Goal: Information Seeking & Learning: Learn about a topic

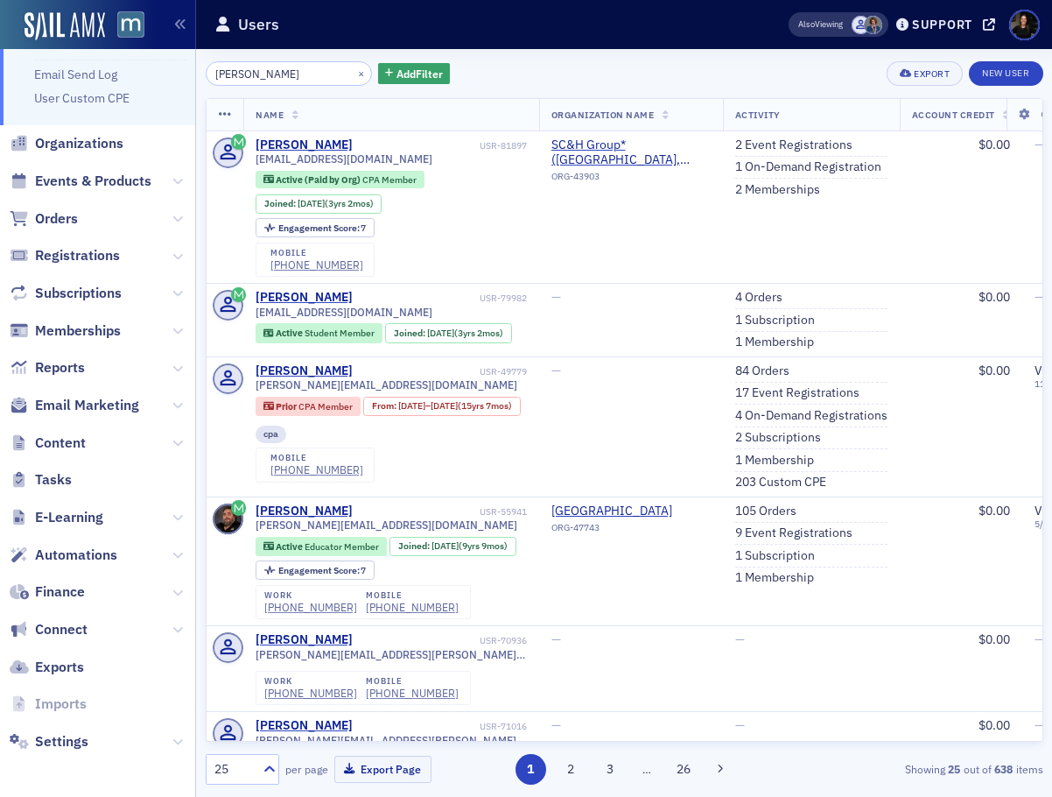
scroll to position [2878, 0]
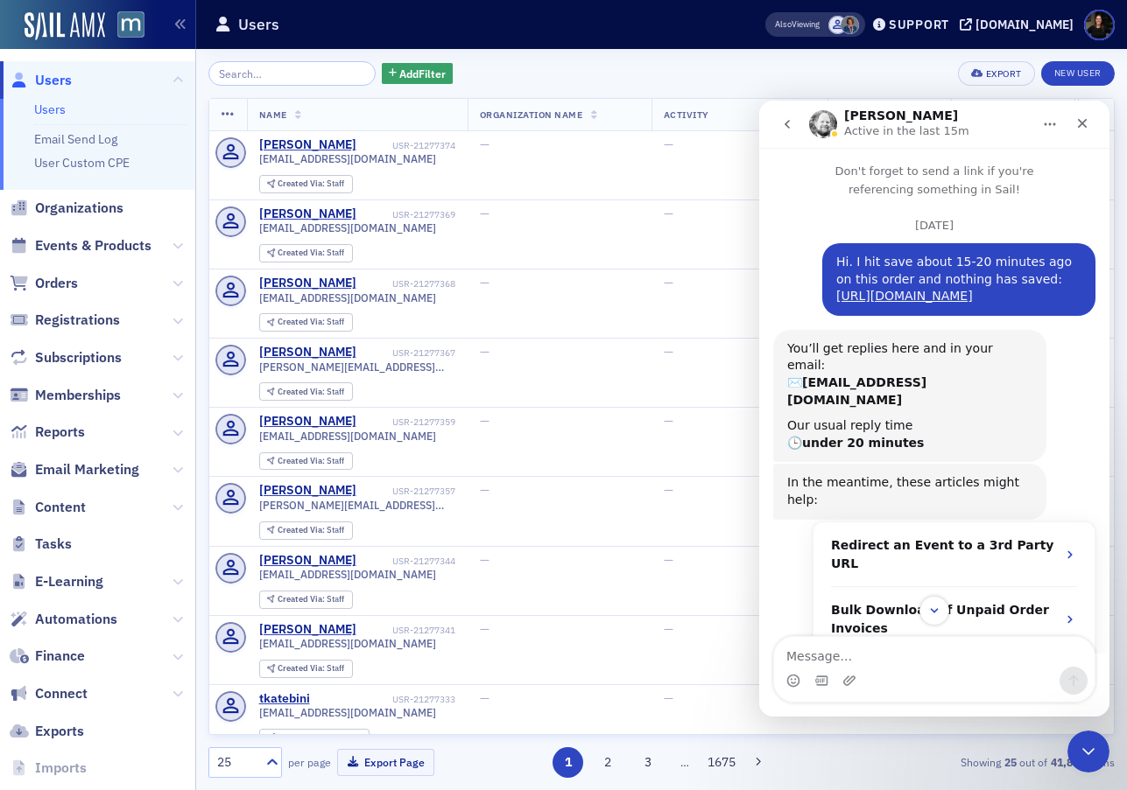
scroll to position [498, 0]
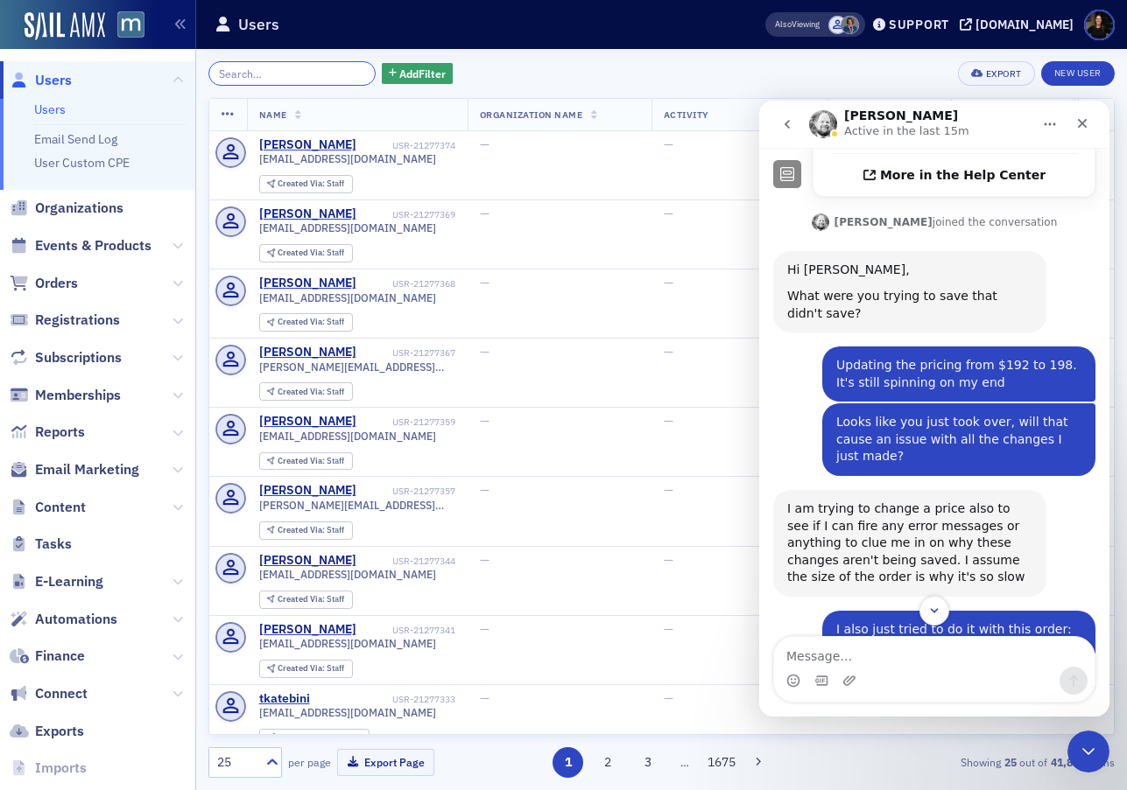
click at [253, 69] on input "search" at bounding box center [291, 73] width 167 height 25
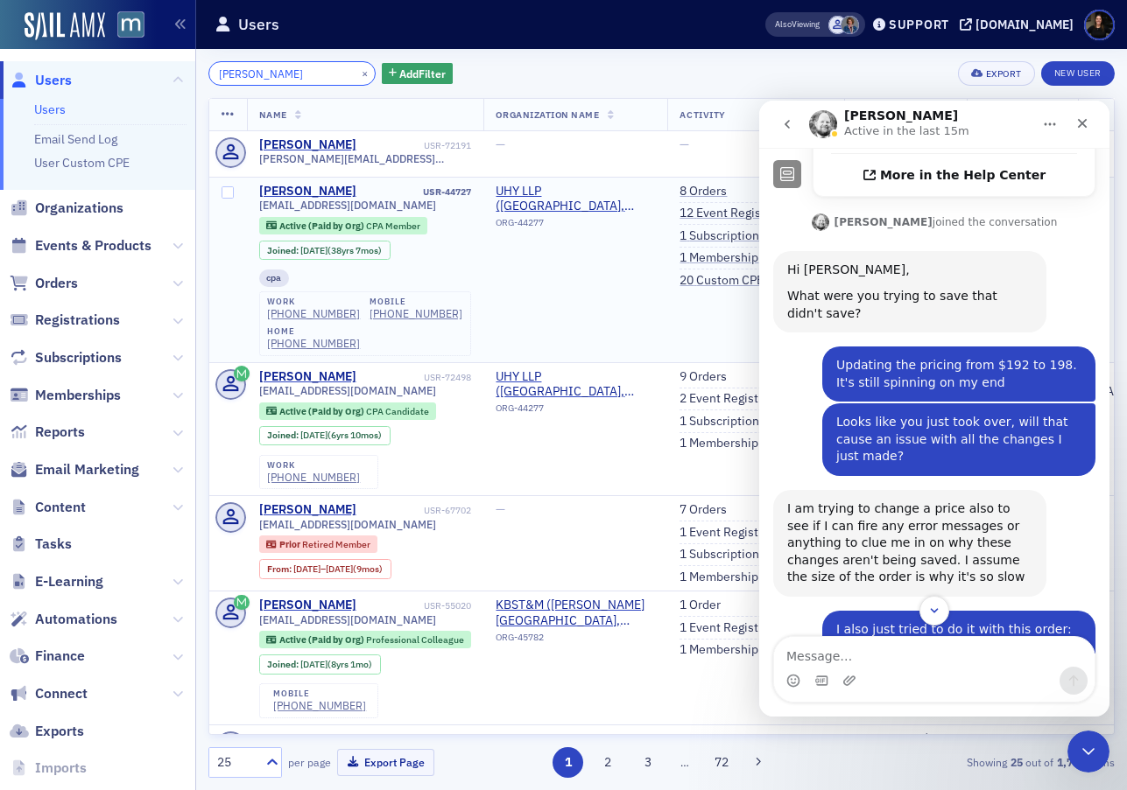
type input "harold mo"
drag, startPoint x: 299, startPoint y: 206, endPoint x: 252, endPoint y: 209, distance: 46.5
click at [252, 209] on td "Harold Mohn USR-44727 hmohn@uhy-us.com Active (Paid by Org) CPA Member Joined :…" at bounding box center [365, 270] width 237 height 186
copy span "hmohn@uhy-us.com"
drag, startPoint x: 347, startPoint y: 71, endPoint x: 301, endPoint y: 74, distance: 45.6
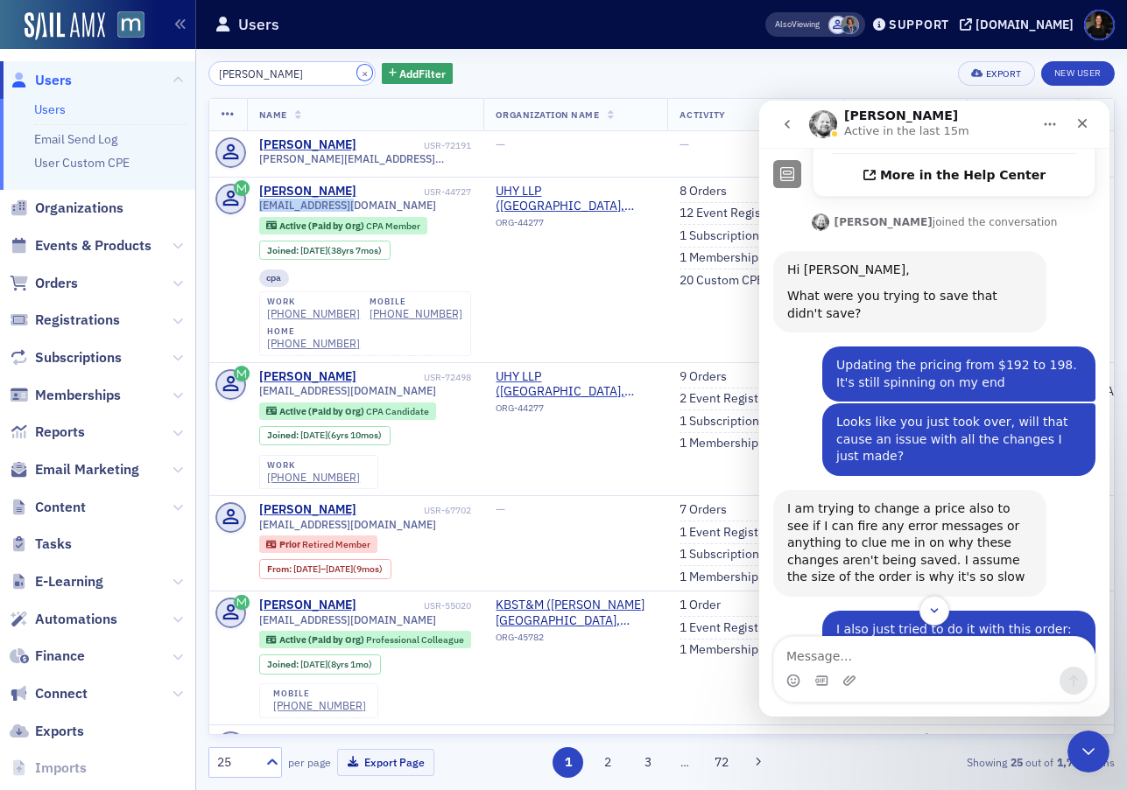
click at [357, 71] on button "×" at bounding box center [365, 73] width 16 height 16
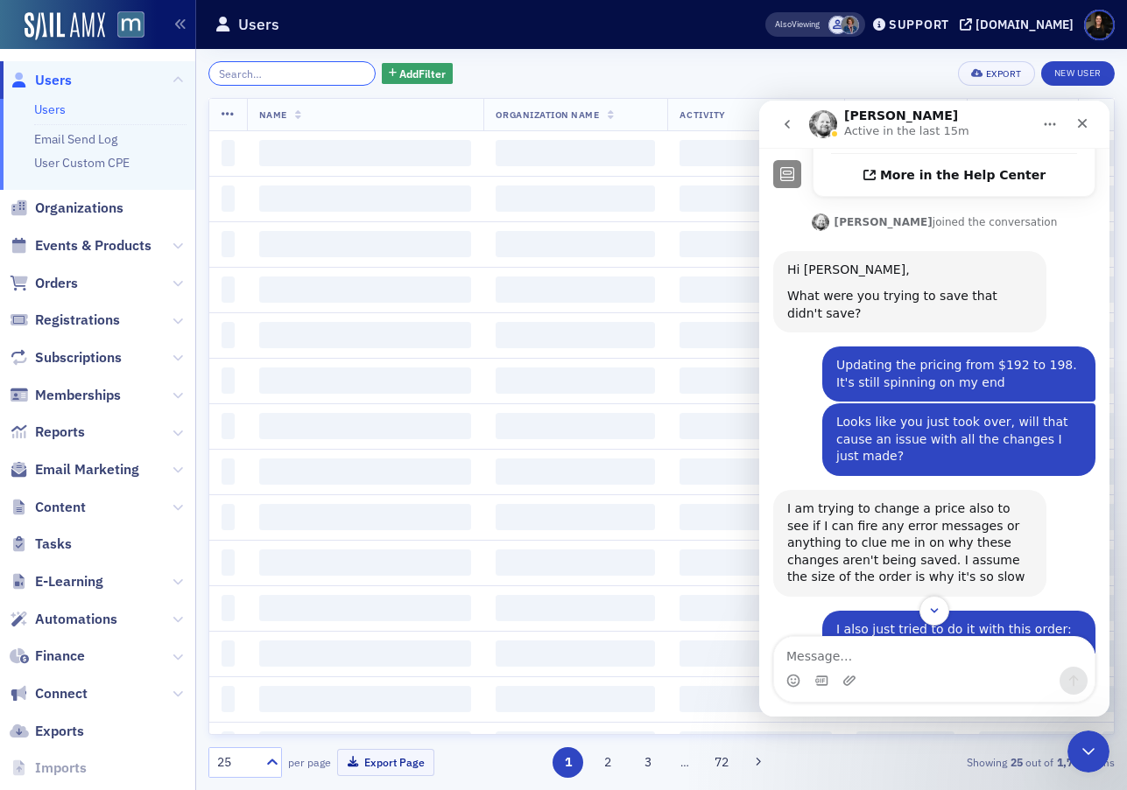
click at [300, 74] on input "search" at bounding box center [291, 73] width 167 height 25
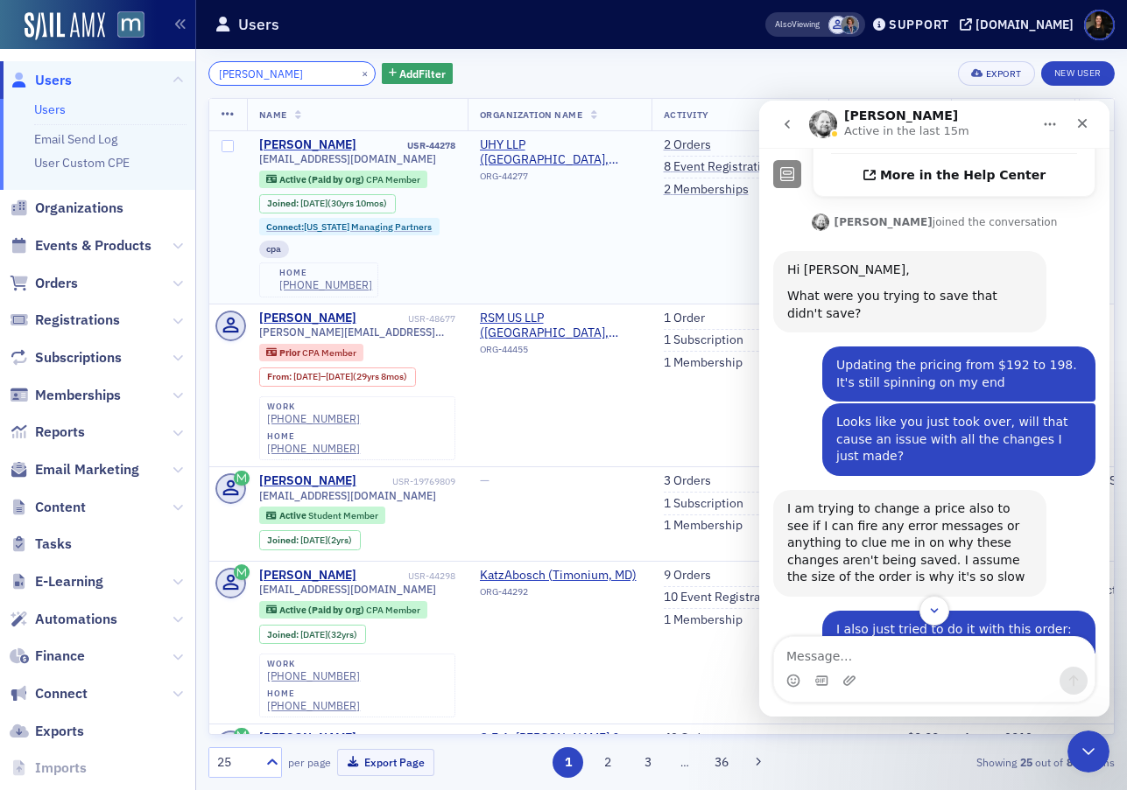
type input "chris hall"
drag, startPoint x: 352, startPoint y: 158, endPoint x: 247, endPoint y: 161, distance: 105.1
click at [248, 161] on td "Chris Hall USR-44278 chall@uhy-us.com Active (Paid by Org) CPA Member Joined : …" at bounding box center [357, 217] width 221 height 172
copy span "chall@uhy-us.com"
click at [1024, 13] on div "Also Viewing Support macpa.org" at bounding box center [934, 25] width 386 height 31
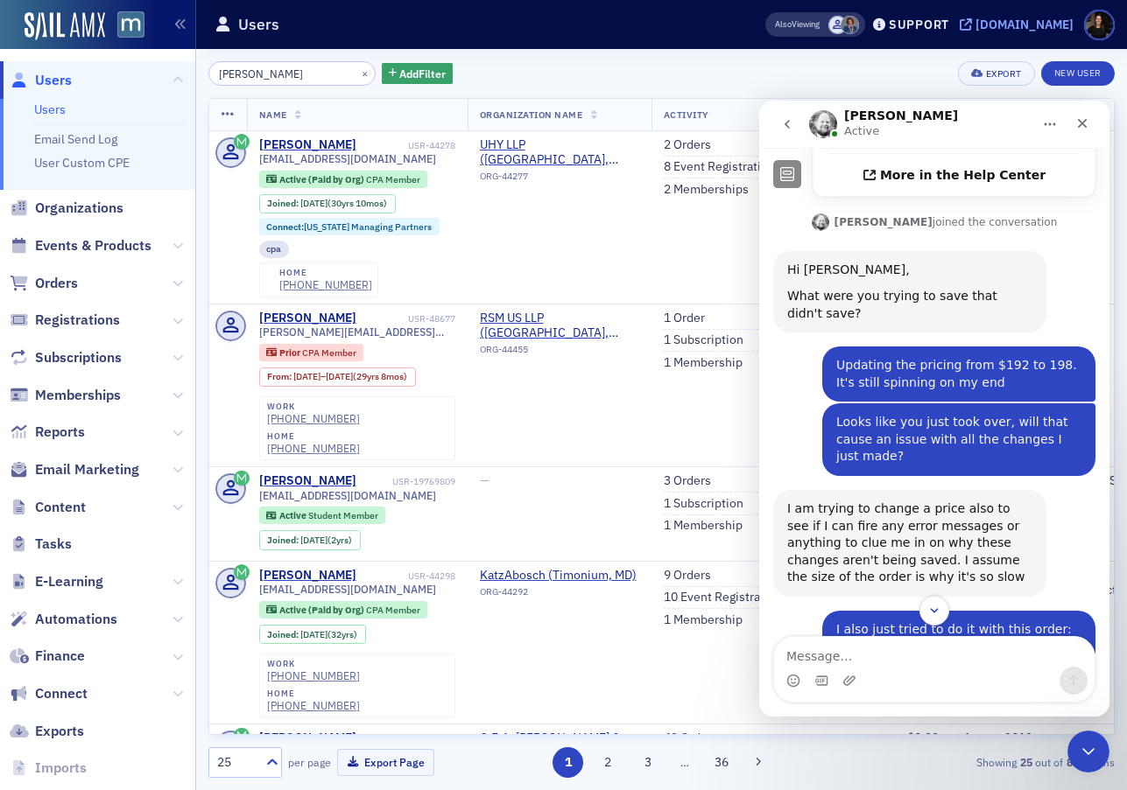
click at [1029, 23] on div "[DOMAIN_NAME]" at bounding box center [1024, 25] width 98 height 16
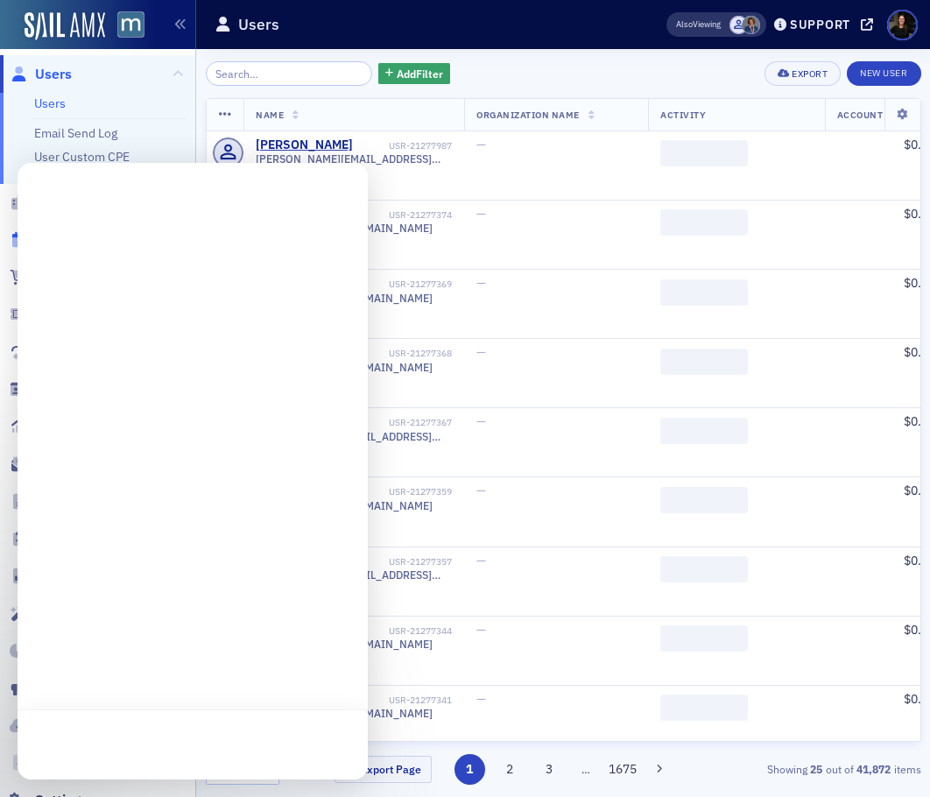
click at [124, 236] on body "Users Users Email Send Log User Custom CPE Organizations Events & Products Orde…" at bounding box center [465, 398] width 930 height 797
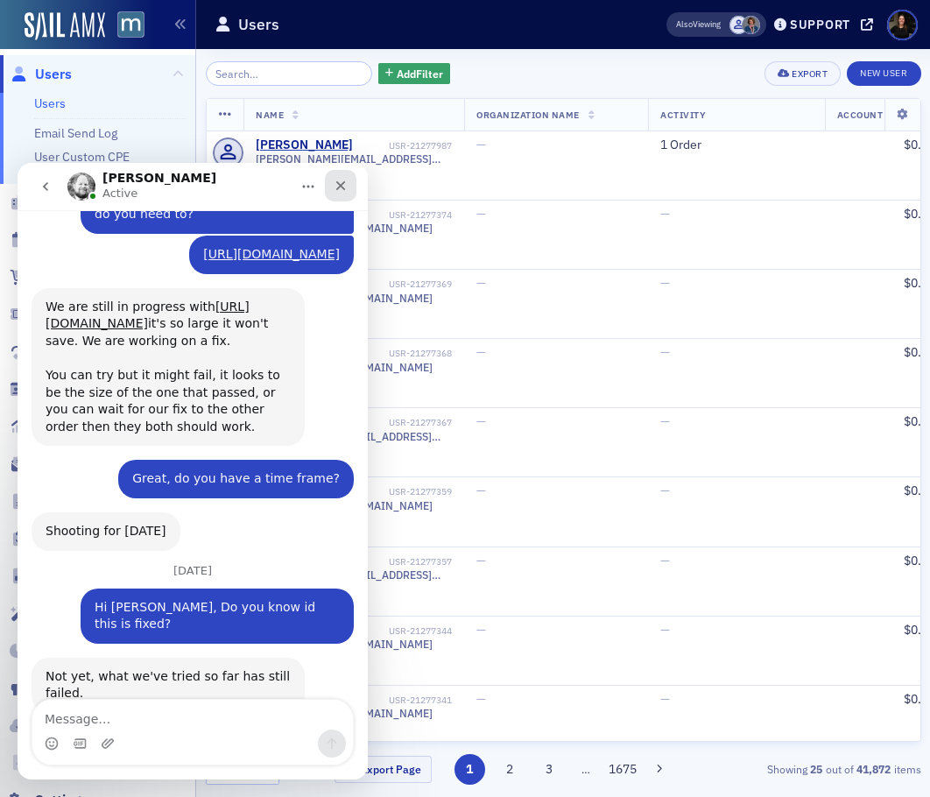
scroll to position [2878, 0]
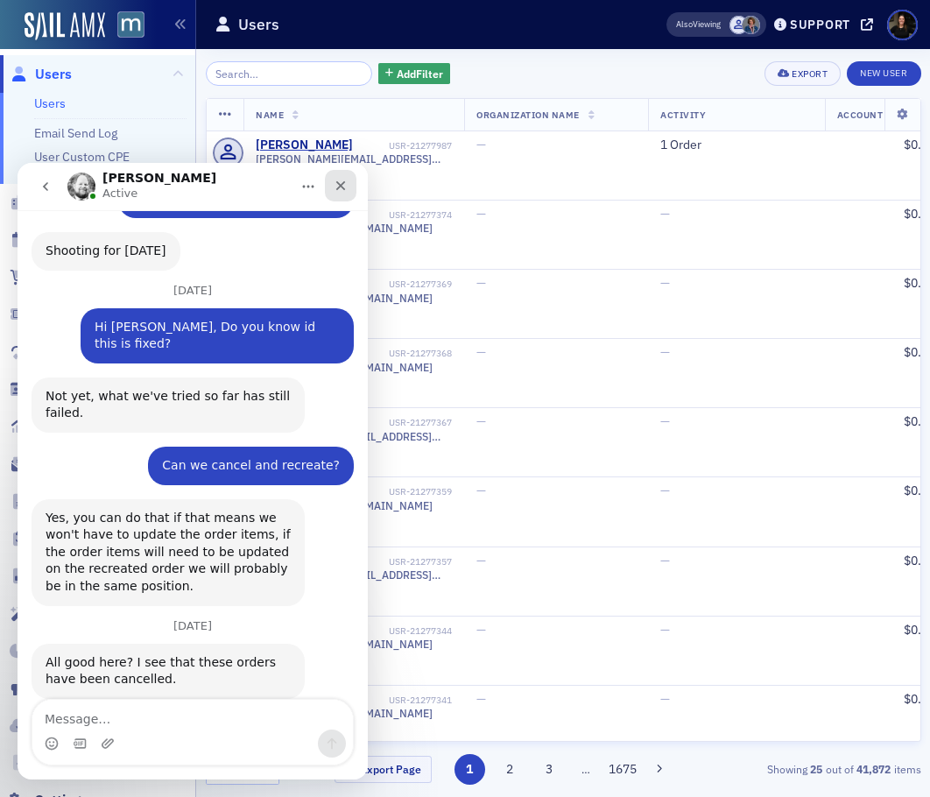
click at [350, 186] on div "Close" at bounding box center [341, 186] width 32 height 32
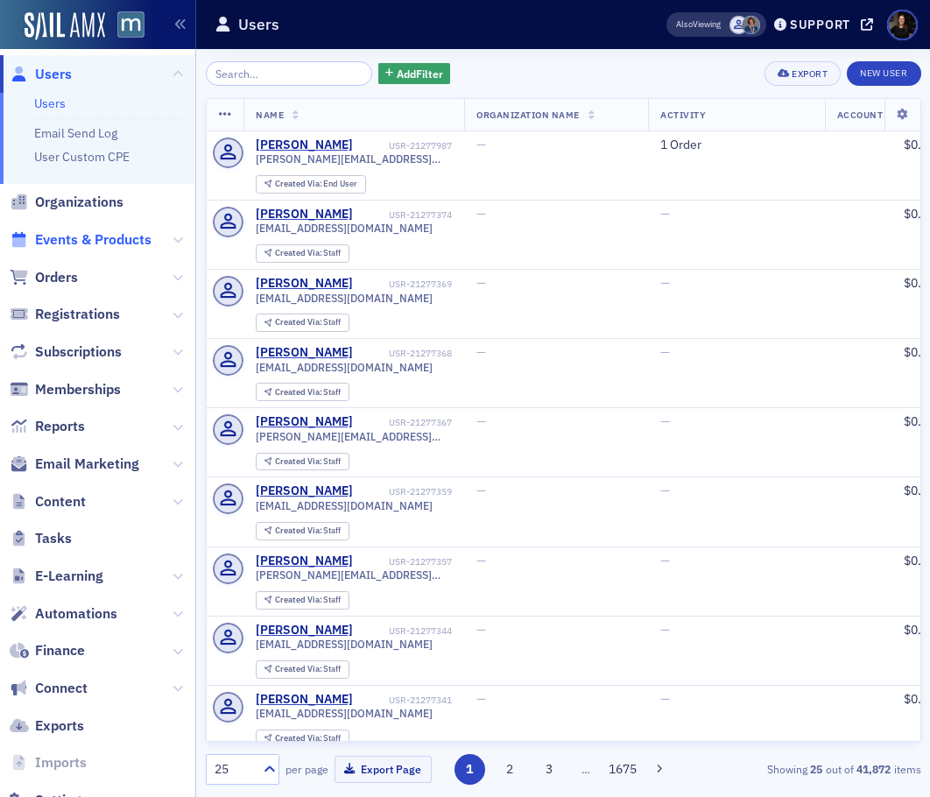
click at [88, 244] on span "Events & Products" at bounding box center [93, 239] width 116 height 19
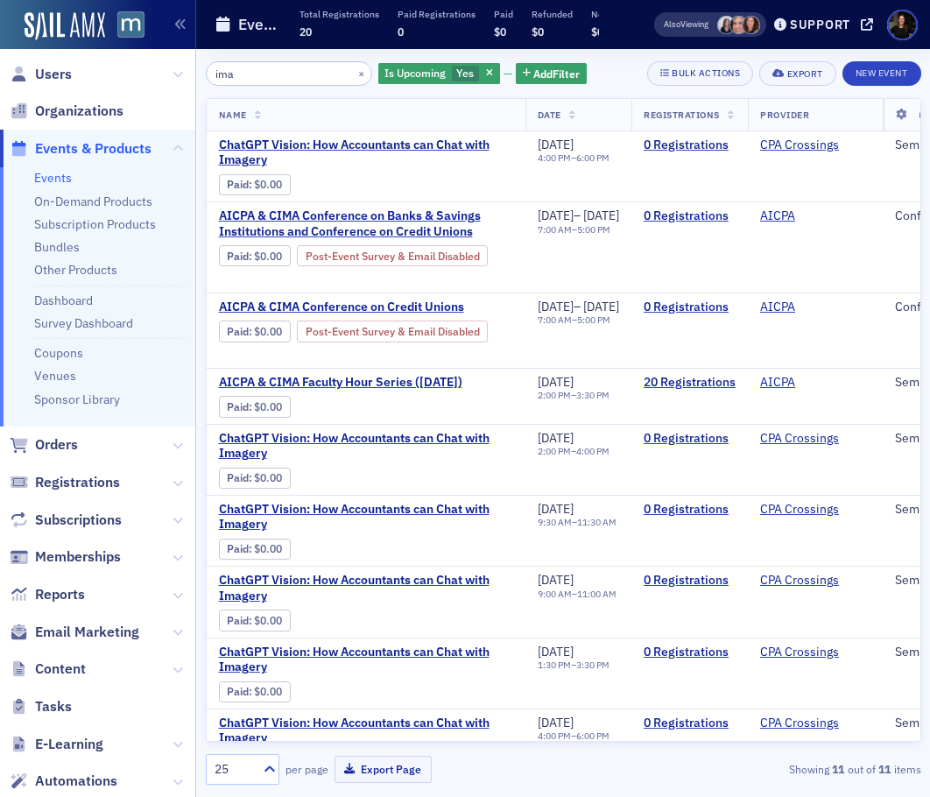
drag, startPoint x: 270, startPoint y: 74, endPoint x: 150, endPoint y: 66, distance: 121.1
click at [150, 66] on div "Users Organizations Events & Products Events On-Demand Products Subscription Pr…" at bounding box center [465, 398] width 930 height 797
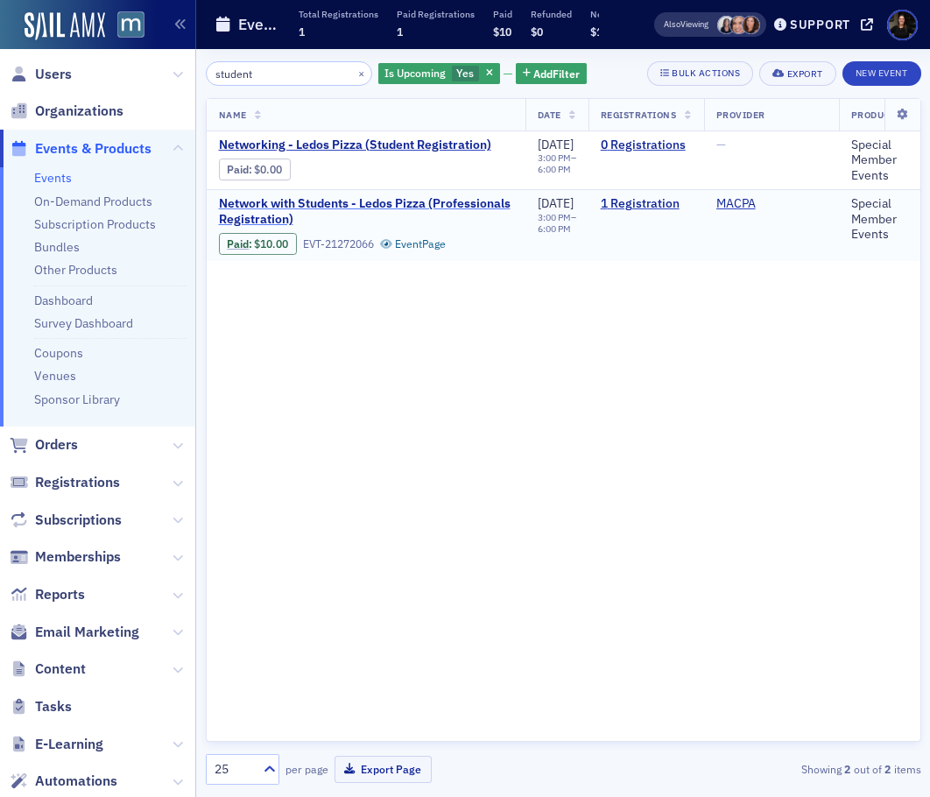
type input "student"
click at [412, 207] on span "Network with Students - Ledos Pizza (Professionals Registration)" at bounding box center [366, 211] width 294 height 31
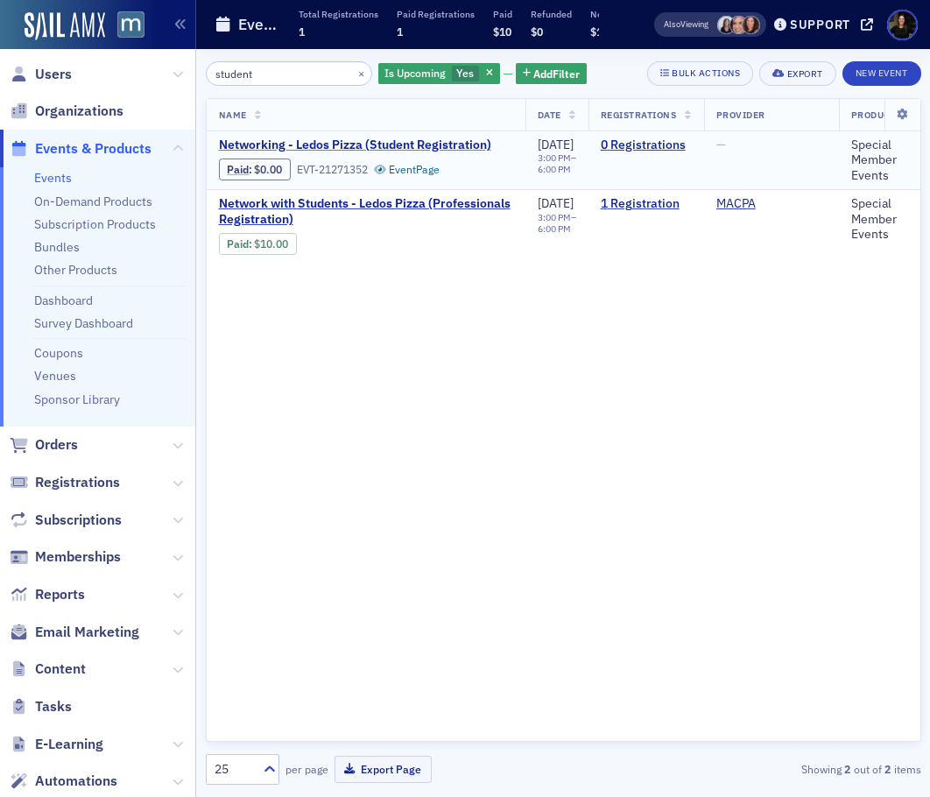
click at [422, 146] on span "Networking - Ledos Pizza (Student Registration)" at bounding box center [366, 145] width 294 height 16
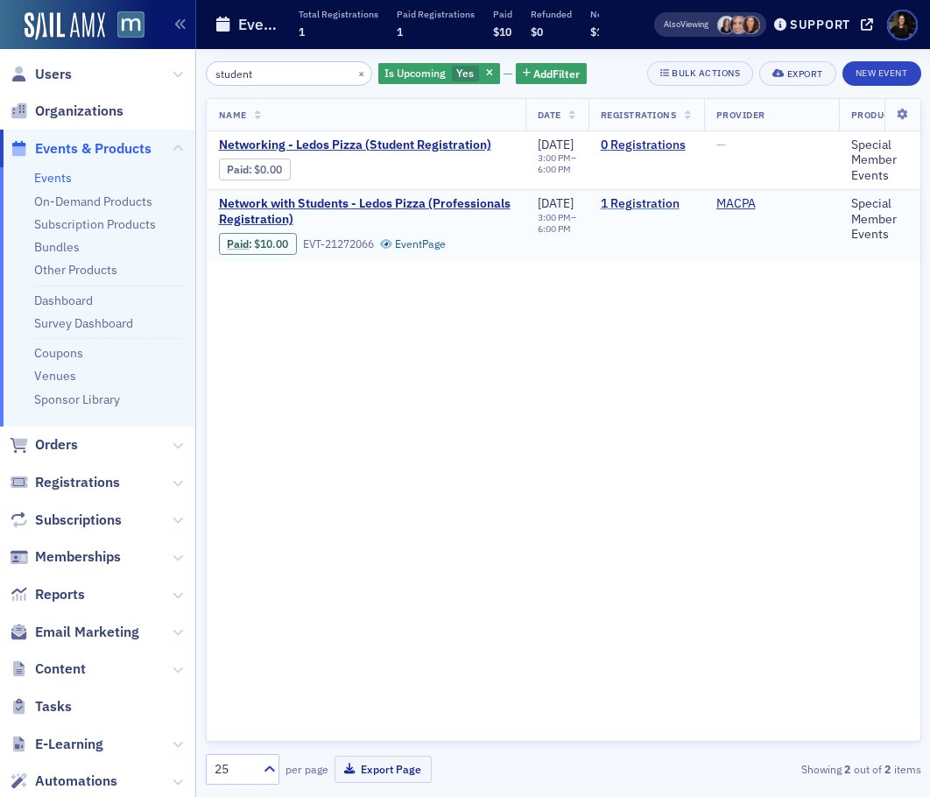
click at [675, 207] on link "1 Registration" at bounding box center [646, 204] width 91 height 16
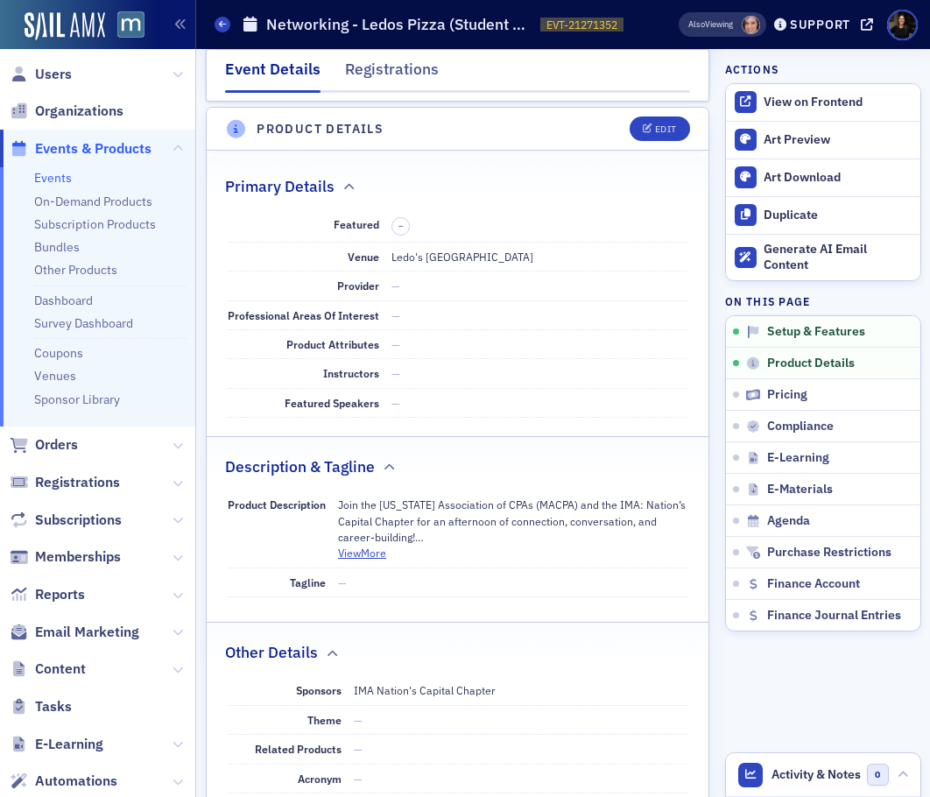
scroll to position [493, 0]
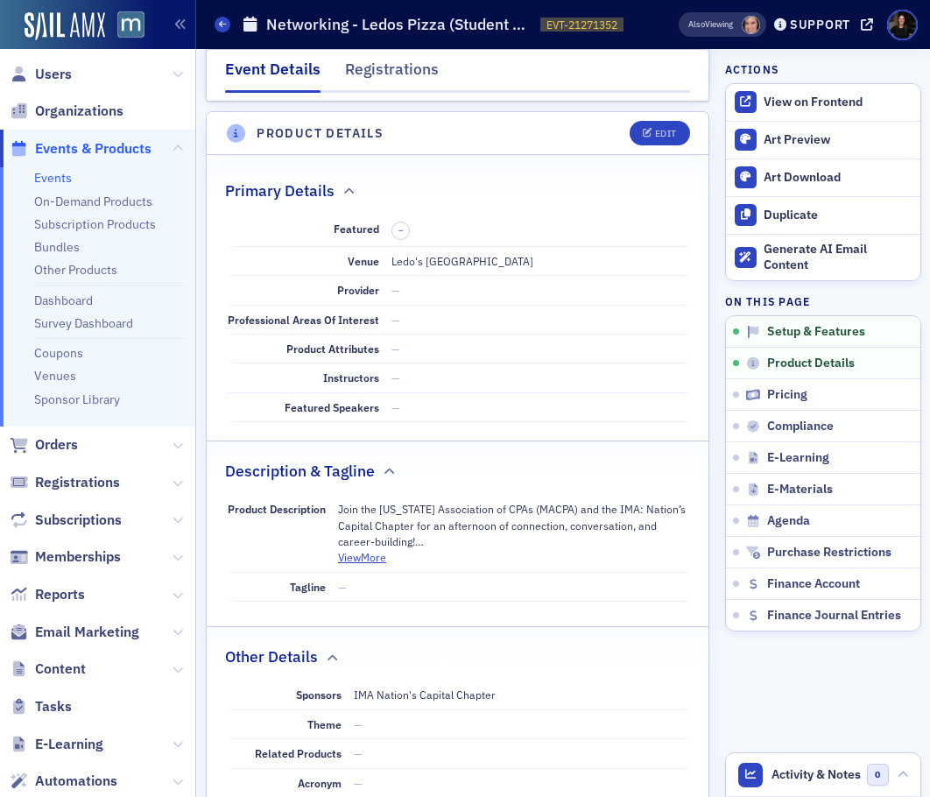
click at [442, 249] on dd "Ledo's [GEOGRAPHIC_DATA]" at bounding box center [539, 261] width 296 height 28
click at [444, 264] on span "Ledo's [GEOGRAPHIC_DATA]" at bounding box center [462, 261] width 142 height 14
click at [835, 108] on div "View on Frontend" at bounding box center [836, 103] width 147 height 16
